Goal: Task Accomplishment & Management: Manage account settings

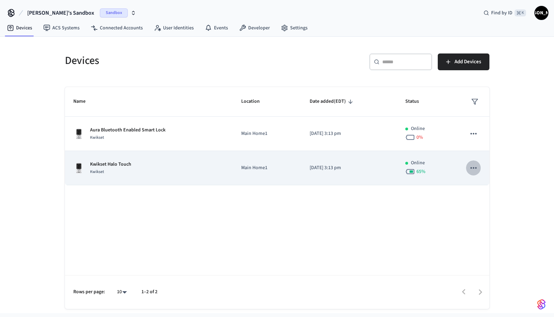
click at [473, 167] on icon "sticky table" at bounding box center [473, 167] width 9 height 9
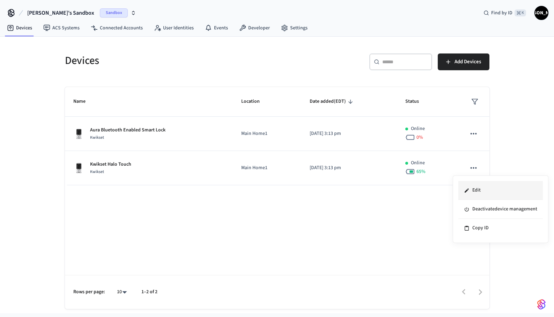
click at [478, 192] on li "Edit" at bounding box center [500, 190] width 84 height 19
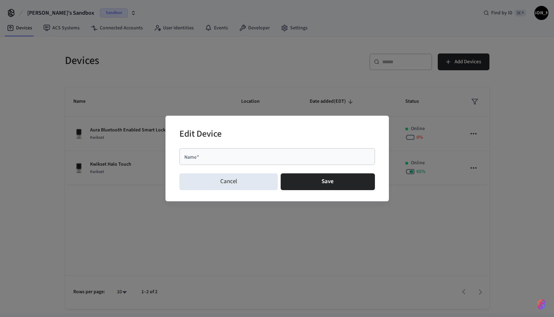
click at [325, 241] on div "Edit Device Name   * Name   * Cancel Save" at bounding box center [277, 158] width 554 height 317
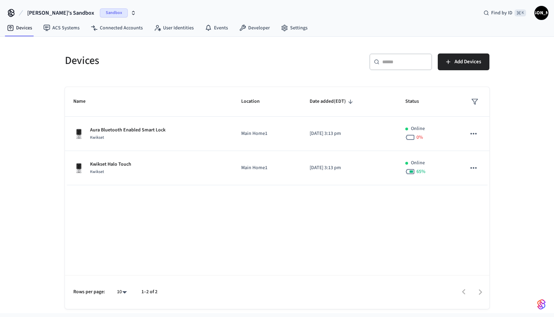
click at [498, 222] on div "Devices ​ ​ Add Devices Name Location Date added (EDT) Status Aura Bluetooth En…" at bounding box center [277, 173] width 447 height 272
click at [544, 15] on span "[PERSON_NAME]" at bounding box center [541, 13] width 13 height 13
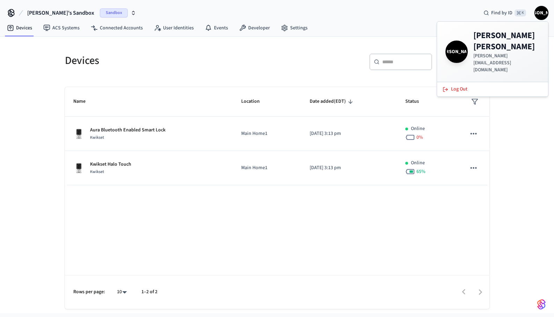
click at [535, 161] on div "Devices ​ ​ Add Devices Name Location Date added (EDT) Status Aura Bluetooth En…" at bounding box center [277, 175] width 554 height 276
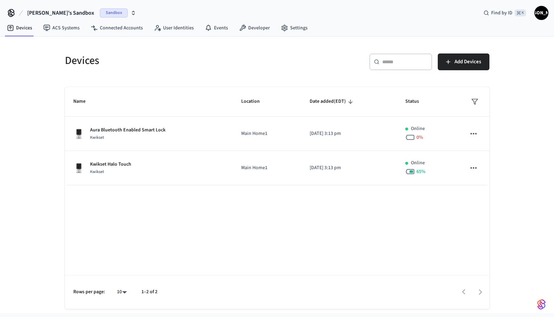
click at [542, 13] on span "[PERSON_NAME]" at bounding box center [541, 13] width 13 height 13
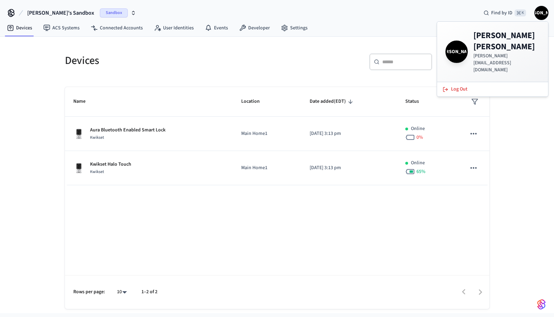
click at [406, 14] on div "James's Sandbox Sandbox Find by ID ⌘ K JA" at bounding box center [277, 10] width 554 height 20
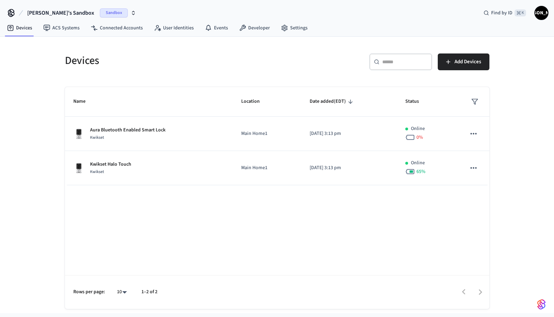
click at [131, 13] on icon "button" at bounding box center [134, 13] width 6 height 6
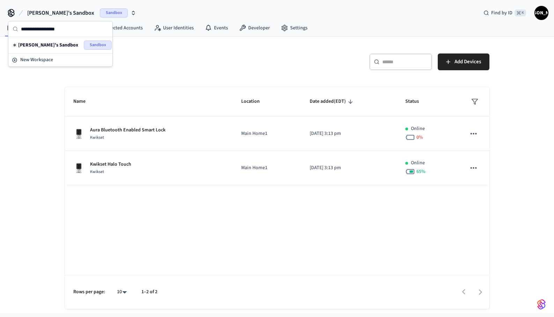
click at [113, 13] on div "James's Sandbox Sandbox Find by ID ⌘ K JA" at bounding box center [277, 10] width 554 height 20
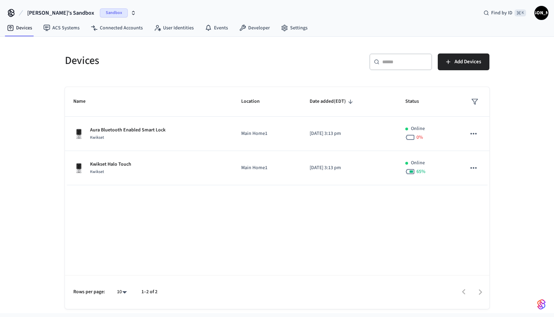
click at [100, 12] on span "Sandbox" at bounding box center [114, 12] width 28 height 9
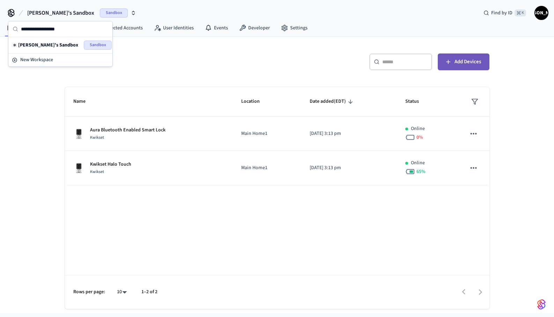
click at [463, 61] on span "Add Devices" at bounding box center [467, 61] width 27 height 9
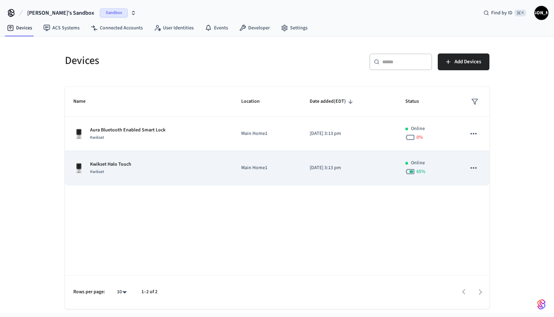
click at [477, 166] on icon "sticky table" at bounding box center [473, 167] width 9 height 9
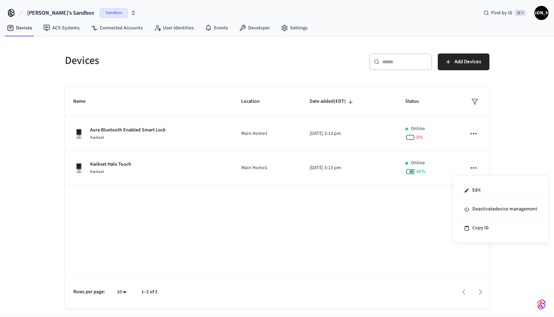
click at [497, 154] on div at bounding box center [277, 158] width 554 height 317
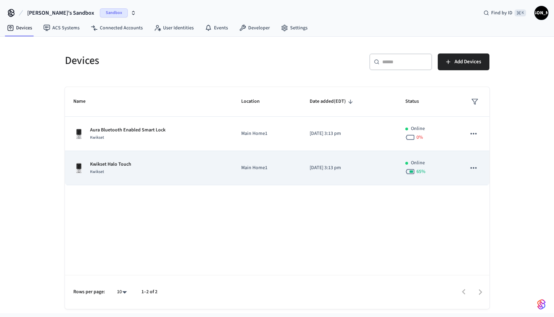
click at [138, 166] on div "Kwikset Halo Touch Kwikset" at bounding box center [148, 168] width 151 height 15
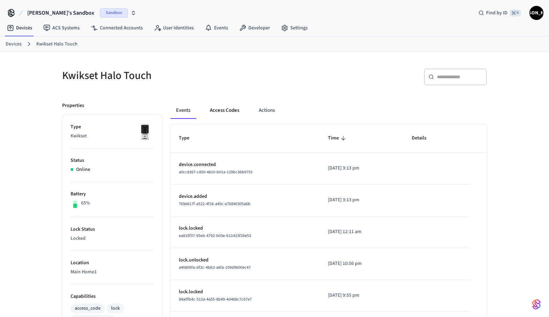
click at [222, 112] on button "Access Codes" at bounding box center [224, 110] width 40 height 17
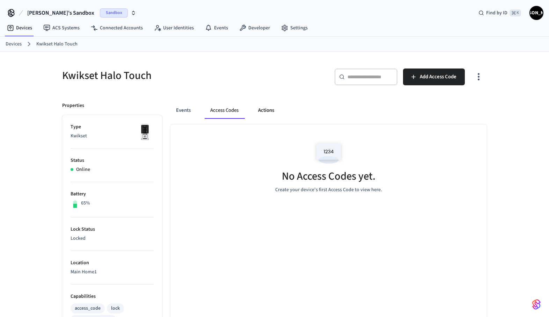
click at [266, 110] on button "Actions" at bounding box center [265, 110] width 27 height 17
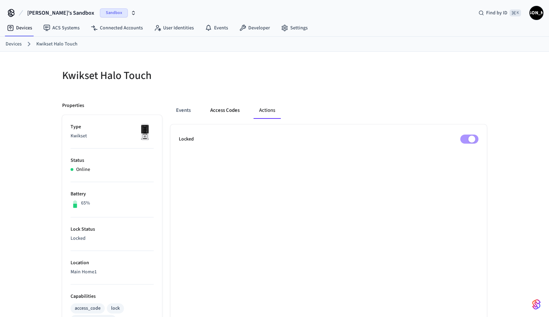
click at [222, 113] on button "Access Codes" at bounding box center [225, 110] width 40 height 17
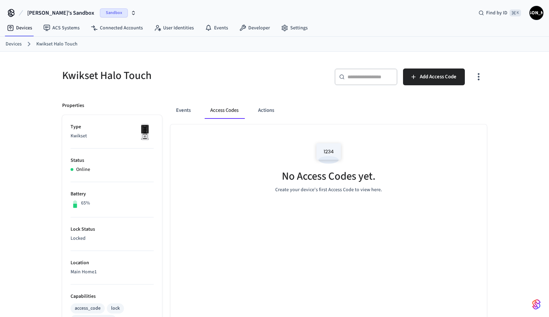
click at [332, 150] on img at bounding box center [328, 153] width 31 height 30
click at [324, 179] on h5 "No Access Codes yet." at bounding box center [329, 176] width 94 height 14
click at [428, 77] on span "Add Access Code" at bounding box center [438, 76] width 37 height 9
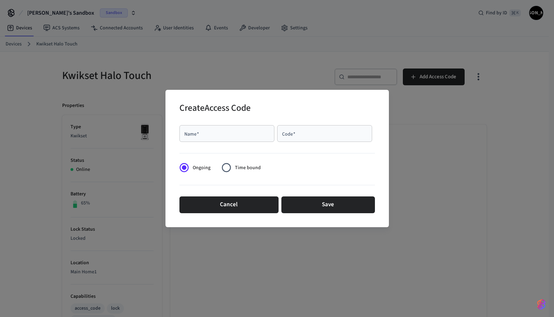
click at [254, 129] on div "Name   *" at bounding box center [226, 133] width 95 height 17
type input "****"
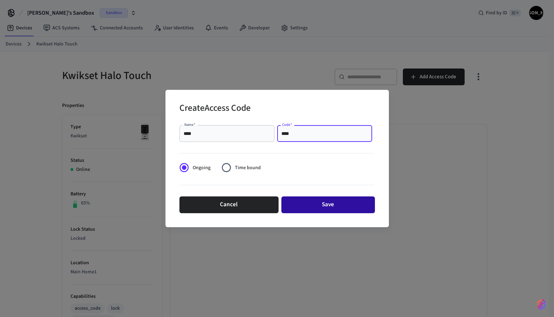
type input "****"
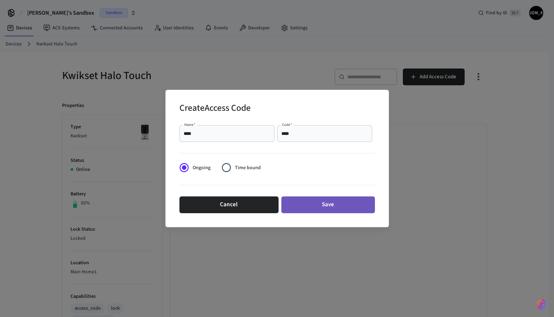
click at [315, 205] on button "Save" at bounding box center [328, 204] width 94 height 17
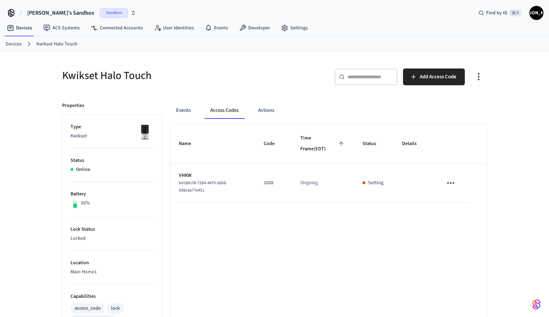
click at [449, 182] on icon "sticky table" at bounding box center [450, 182] width 11 height 11
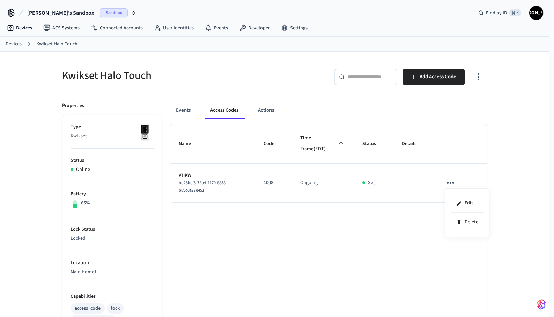
click at [507, 163] on div at bounding box center [277, 158] width 554 height 317
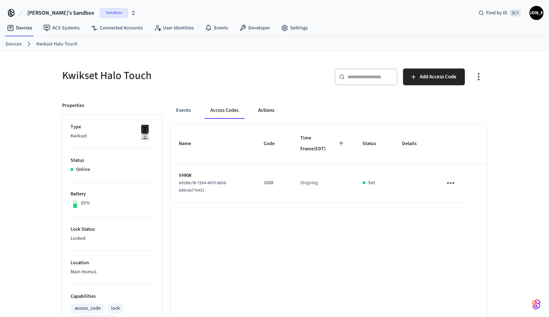
click at [266, 115] on button "Actions" at bounding box center [265, 110] width 27 height 17
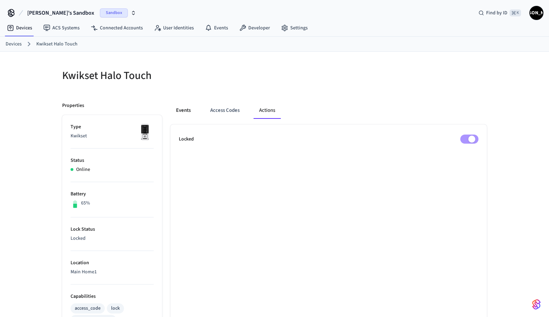
click at [185, 116] on button "Events" at bounding box center [183, 110] width 26 height 17
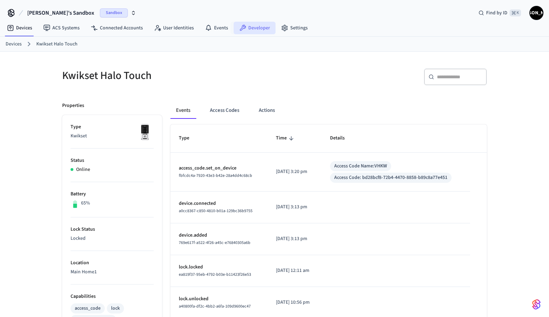
click at [255, 29] on link "Developer" at bounding box center [254, 28] width 42 height 13
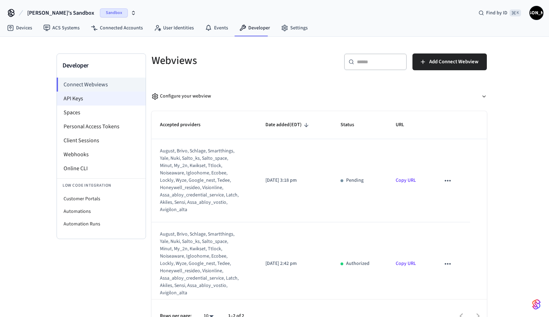
click at [67, 97] on li "API Keys" at bounding box center [101, 98] width 89 height 14
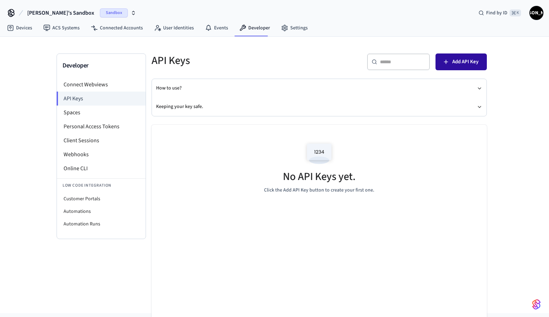
click at [457, 62] on span "Add API Key" at bounding box center [465, 61] width 26 height 9
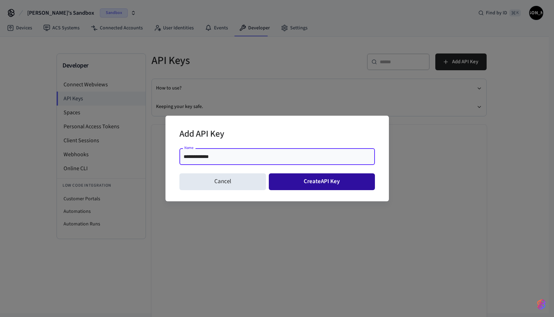
type input "**********"
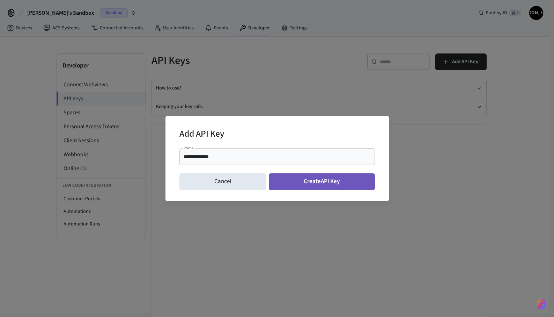
click at [328, 176] on button "Create API Key" at bounding box center [322, 181] width 106 height 17
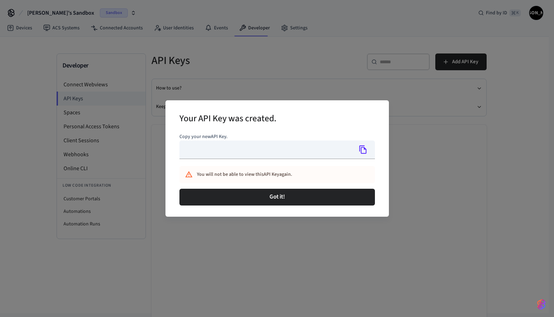
type input "**********"
click at [365, 148] on icon "Copy" at bounding box center [362, 149] width 7 height 8
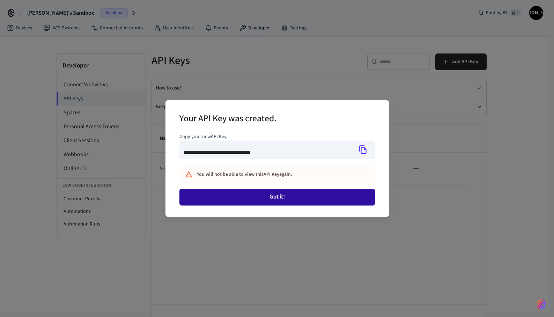
click at [279, 196] on button "Got it!" at bounding box center [276, 196] width 195 height 17
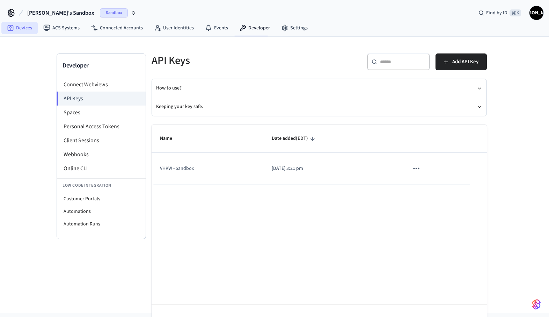
click at [24, 29] on link "Devices" at bounding box center [19, 28] width 36 height 13
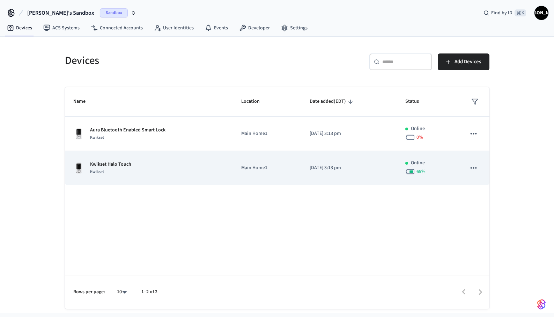
click at [140, 169] on div "Kwikset Halo Touch Kwikset" at bounding box center [148, 168] width 151 height 15
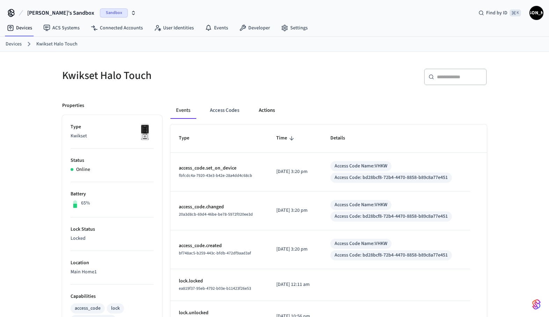
click at [266, 113] on button "Actions" at bounding box center [266, 110] width 27 height 17
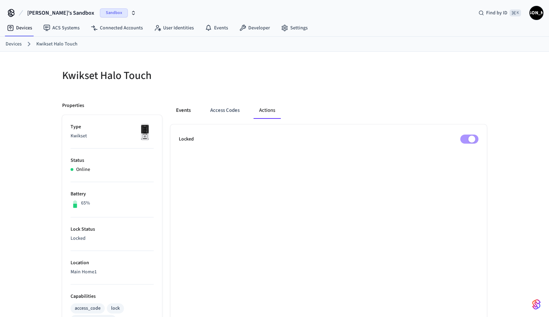
click at [179, 113] on button "Events" at bounding box center [183, 110] width 26 height 17
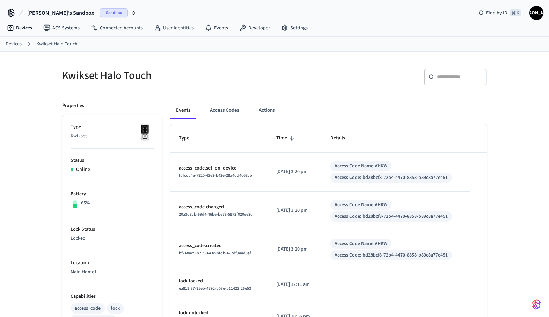
click at [15, 45] on link "Devices" at bounding box center [14, 43] width 16 height 7
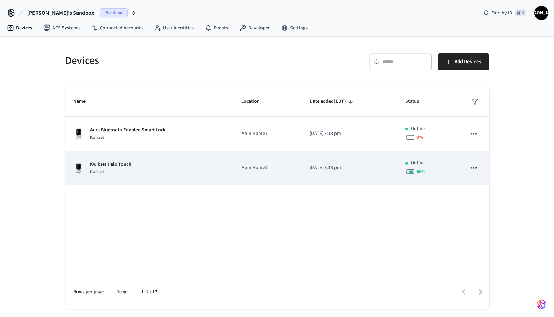
click at [112, 167] on p "Kwikset Halo Touch" at bounding box center [110, 164] width 41 height 7
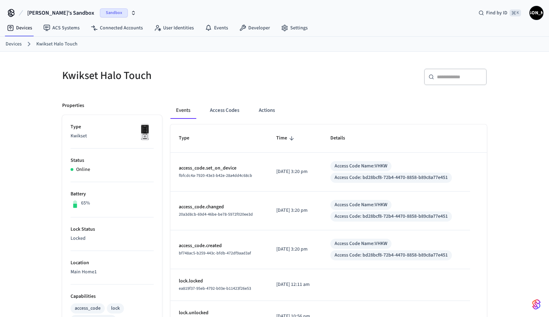
click at [21, 81] on div "Kwikset Halo Touch ​ ​ Properties Type Kwikset Status Online Battery 65% Lock S…" at bounding box center [274, 288] width 549 height 473
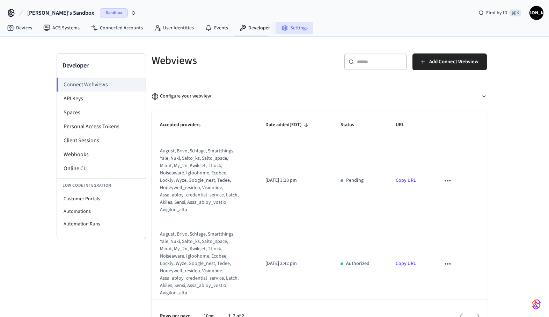
click at [290, 29] on link "Settings" at bounding box center [294, 28] width 38 height 13
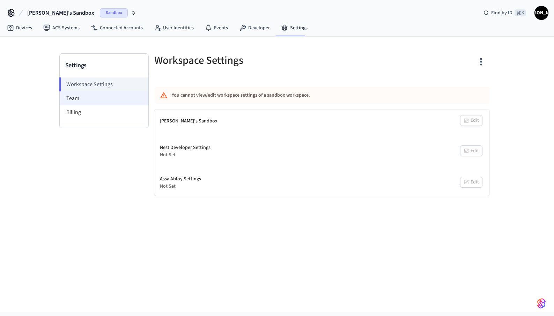
click at [74, 103] on li "Team" at bounding box center [104, 98] width 89 height 14
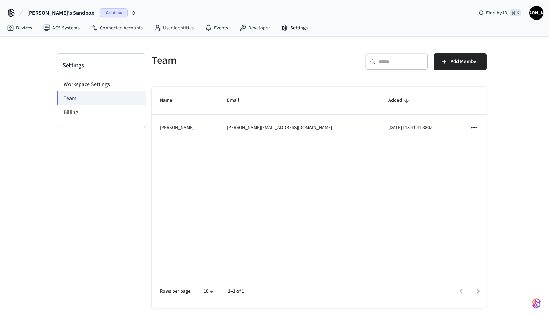
click at [473, 128] on icon "sticky table" at bounding box center [473, 127] width 6 height 1
click at [520, 103] on div at bounding box center [277, 158] width 554 height 316
click at [79, 83] on li "Workspace Settings" at bounding box center [101, 84] width 89 height 14
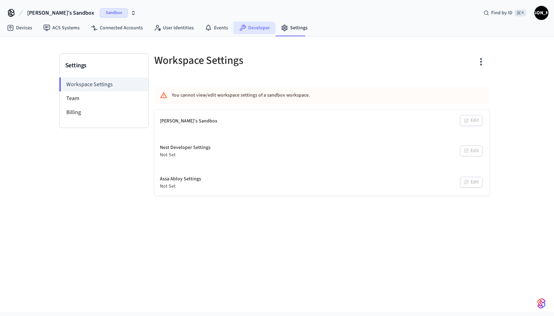
click at [257, 29] on link "Developer" at bounding box center [254, 28] width 42 height 13
